Goal: Navigation & Orientation: Find specific page/section

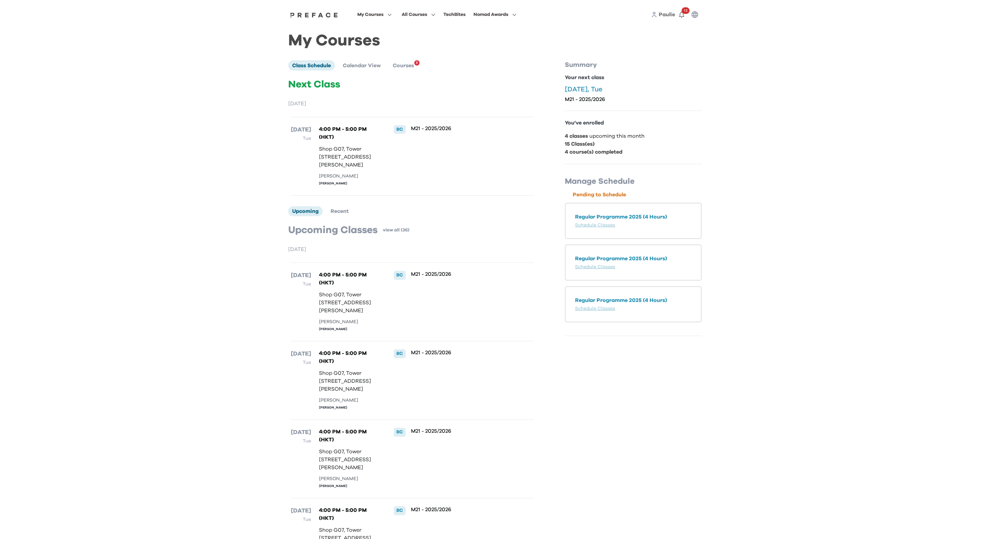
click at [844, 176] on div "My Courses All Courses TechBites Nomad Awards Paulie 12 My Courses Class Schedu…" at bounding box center [495, 347] width 990 height 695
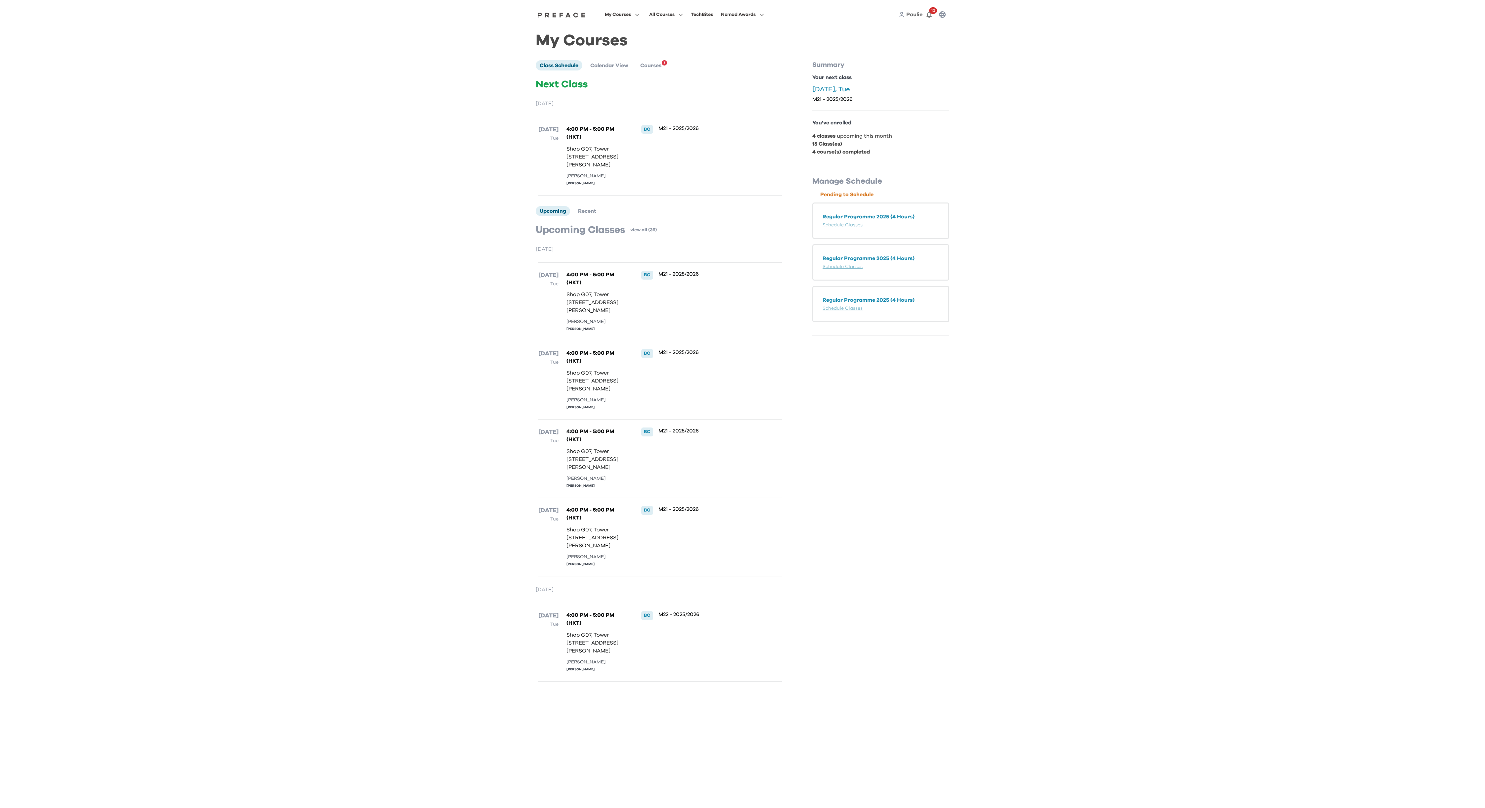
click at [1088, 140] on div "My Courses All Courses TechBites Nomad Awards Paulie 12 My Courses Class Schedu…" at bounding box center [742, 347] width 1485 height 695
click at [571, 18] on div "My Courses All Courses TechBites Nomad Awards Paulie 12" at bounding box center [742, 14] width 423 height 29
click at [570, 15] on img at bounding box center [561, 14] width 51 height 5
click at [919, 16] on span "Paulie" at bounding box center [914, 14] width 16 height 5
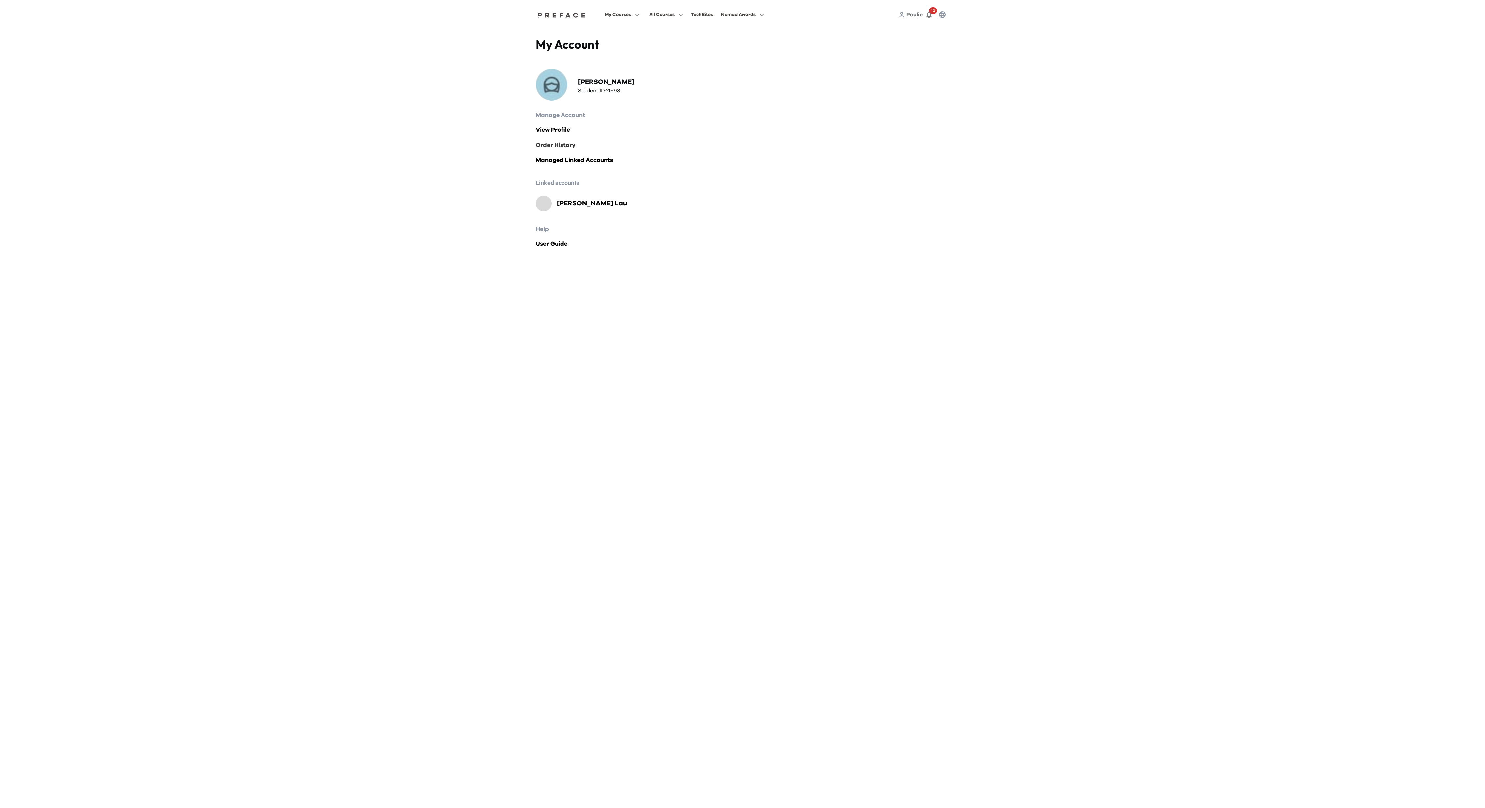
click at [560, 146] on link "Order History" at bounding box center [743, 145] width 414 height 9
click at [908, 16] on span "Paulie" at bounding box center [908, 14] width 16 height 5
